Goal: Information Seeking & Learning: Find specific page/section

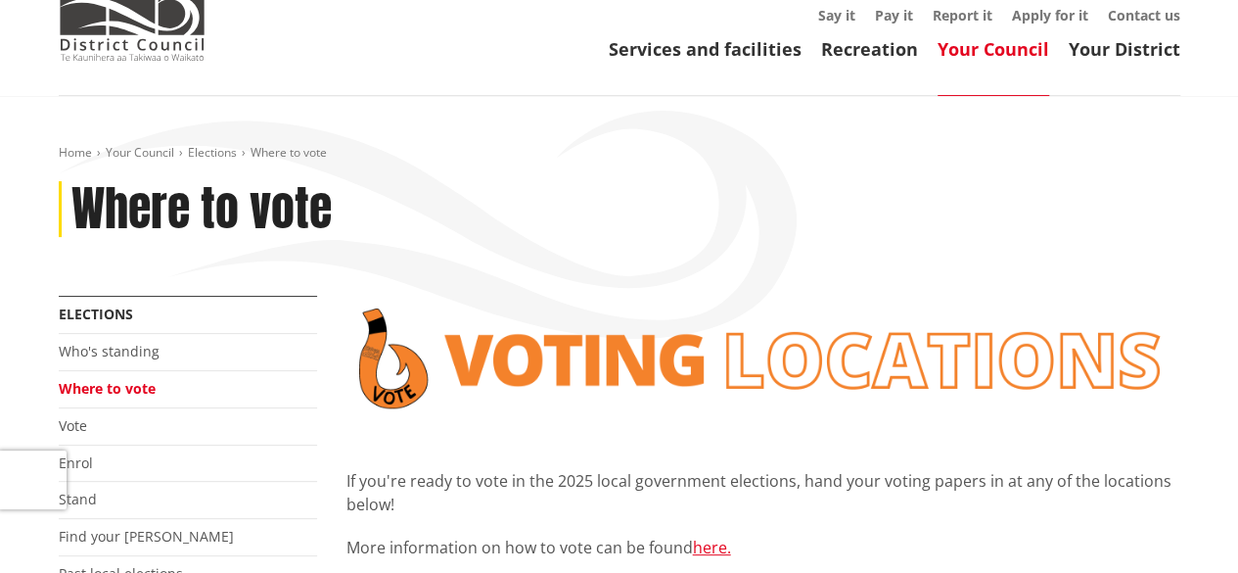
scroll to position [294, 0]
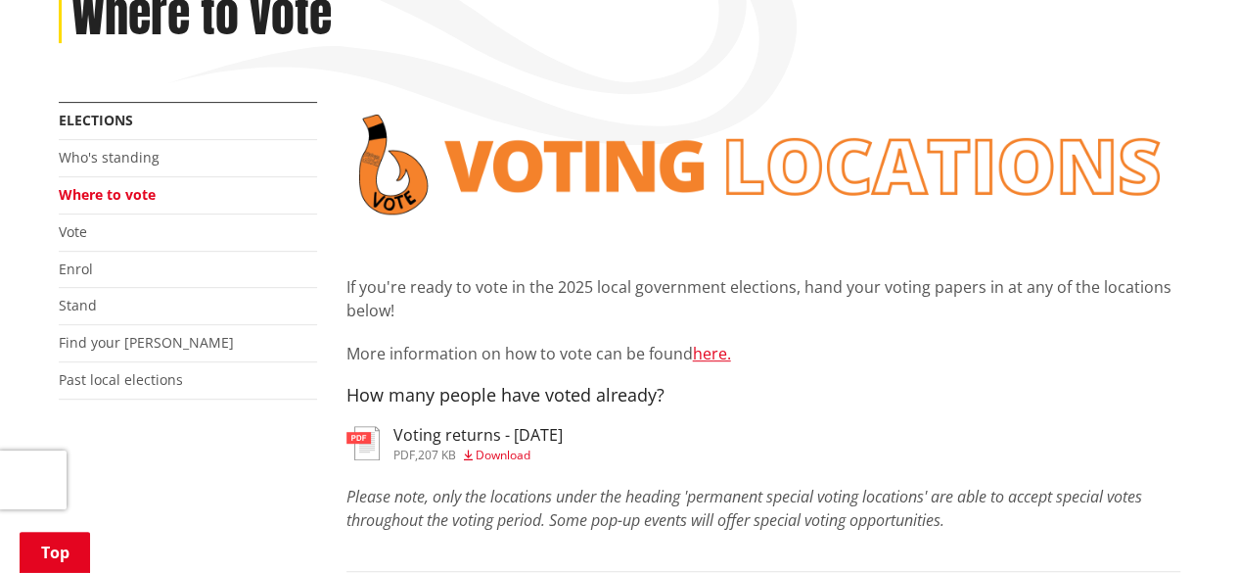
click at [121, 189] on link "Where to vote" at bounding box center [107, 194] width 97 height 19
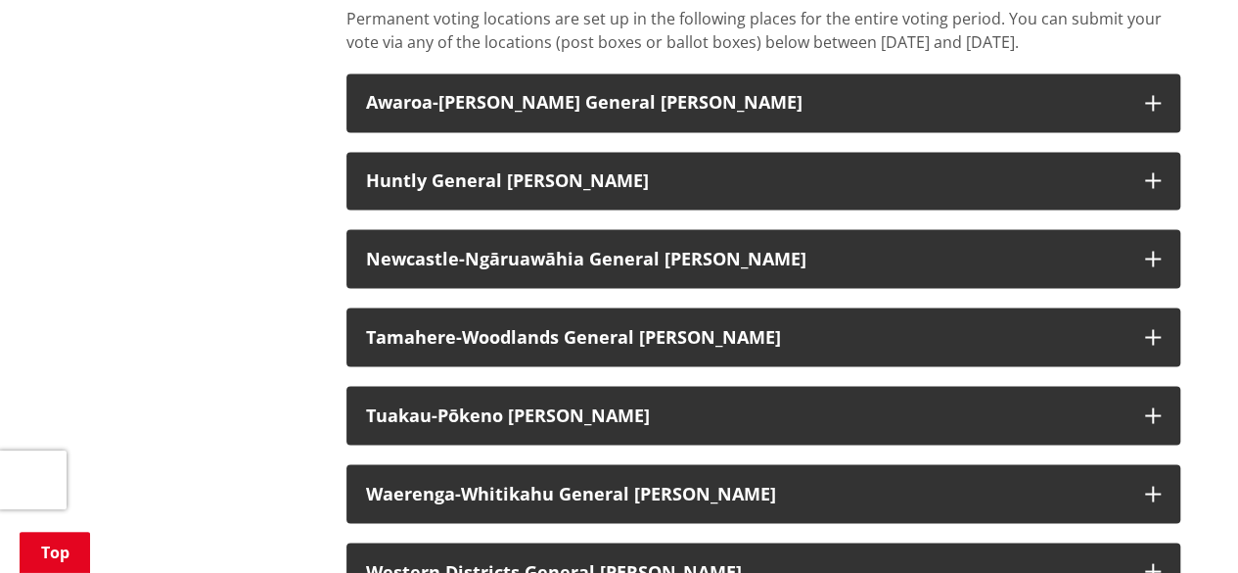
scroll to position [1778, 0]
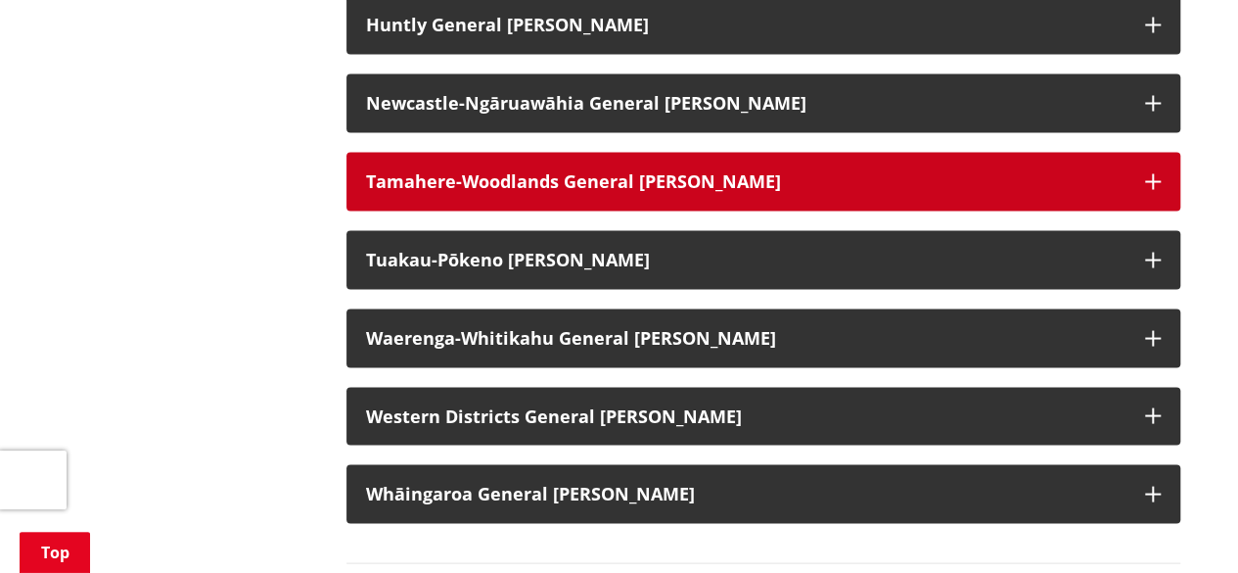
click at [1120, 191] on h3 "Tamahere-Woodlands General [PERSON_NAME]" at bounding box center [746, 181] width 760 height 20
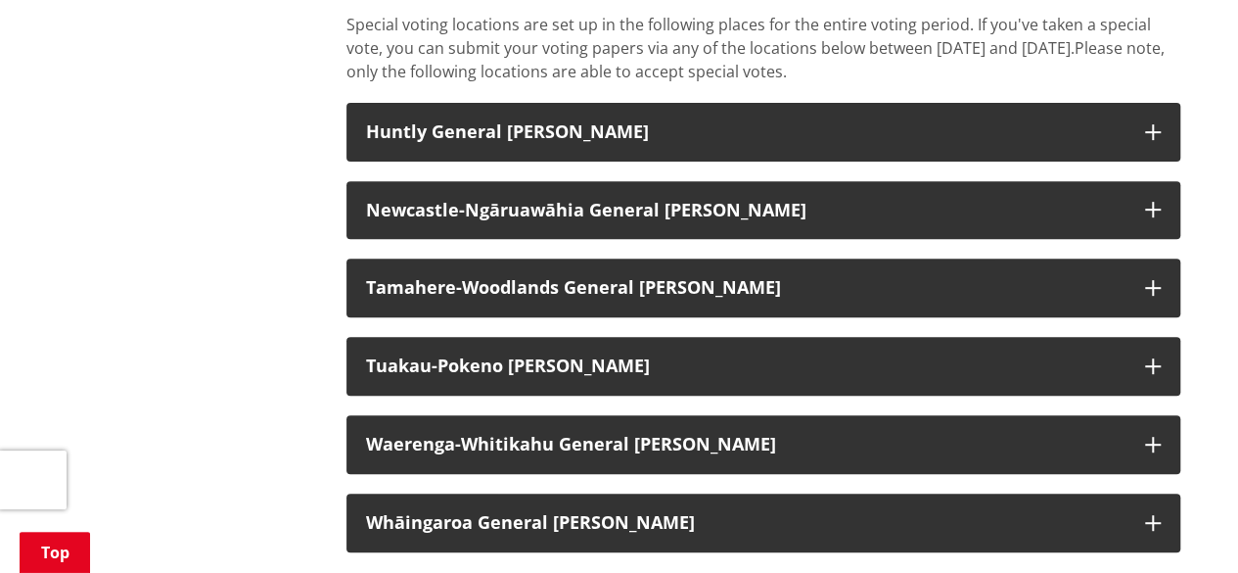
scroll to position [4064, 0]
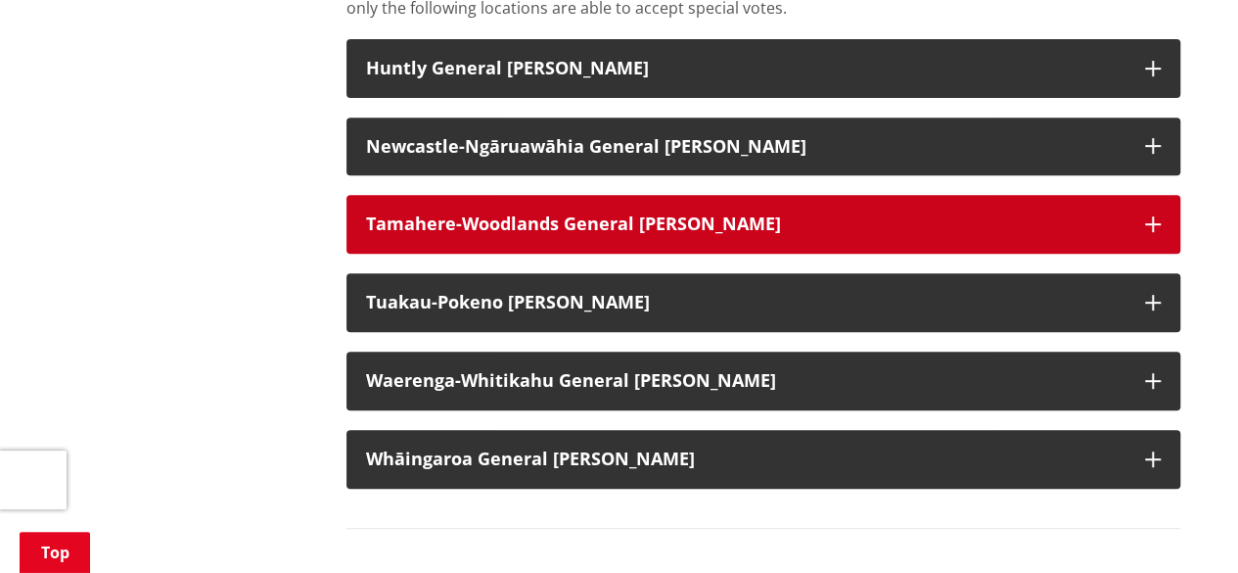
click at [1119, 234] on h3 "Tamahere-Woodlands General [PERSON_NAME]" at bounding box center [746, 224] width 760 height 20
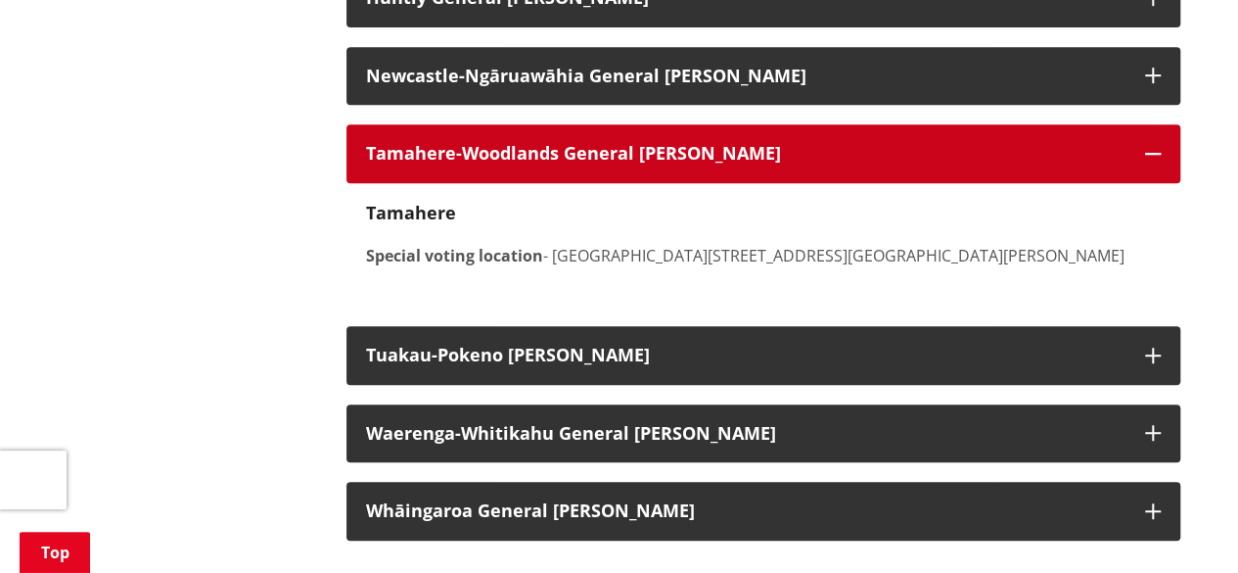
scroll to position [4161, 0]
